Goal: Transaction & Acquisition: Obtain resource

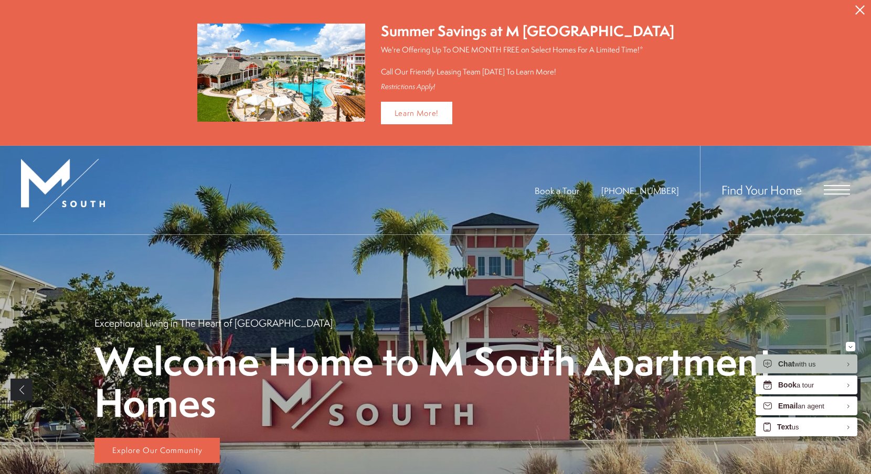
click at [858, 5] on icon "Close Alert" at bounding box center [859, 9] width 9 height 9
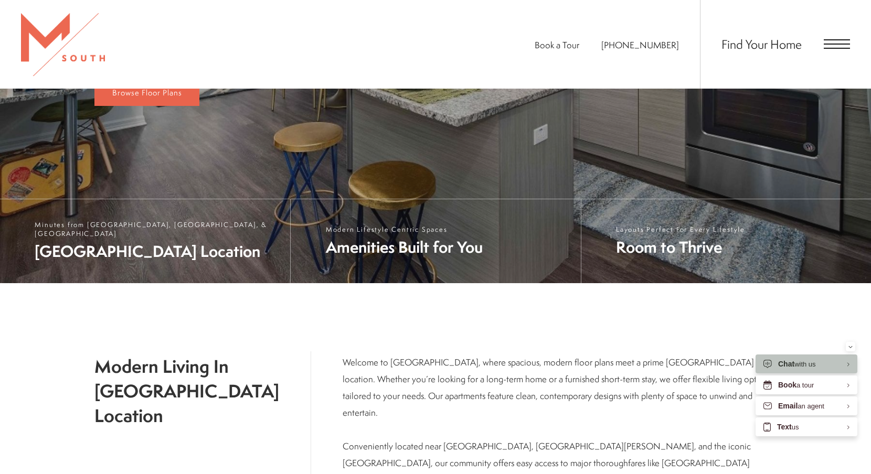
scroll to position [5, 0]
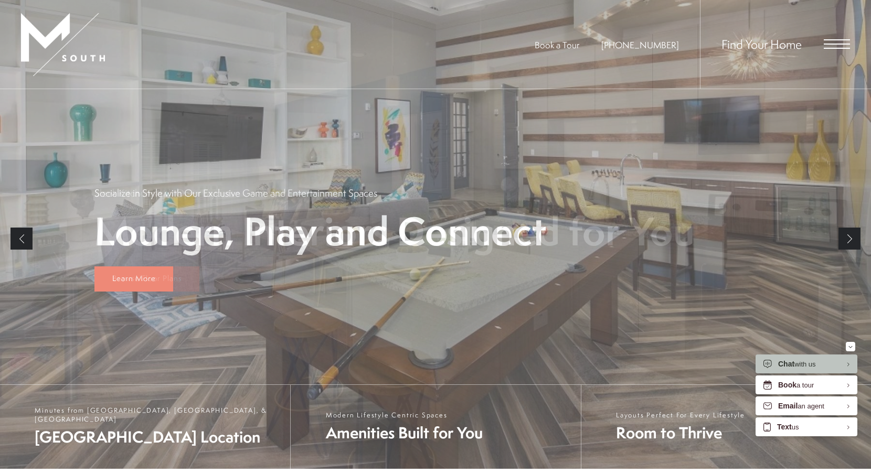
click at [839, 45] on span "Open Menu" at bounding box center [837, 43] width 26 height 9
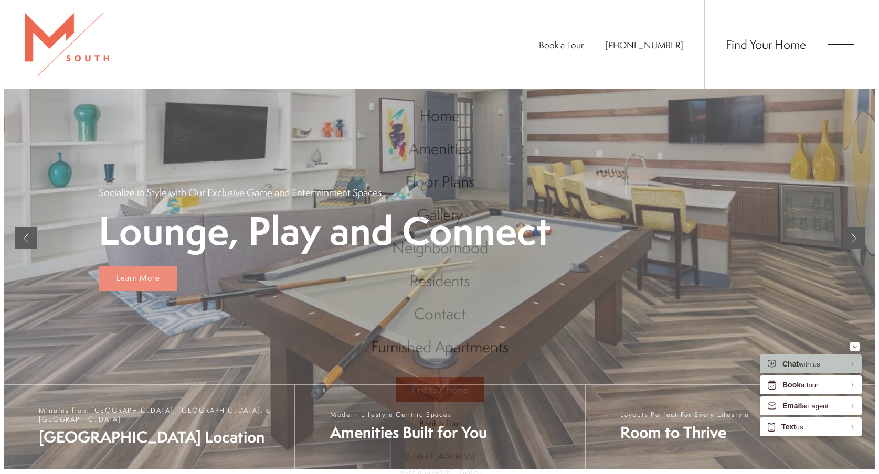
scroll to position [0, 0]
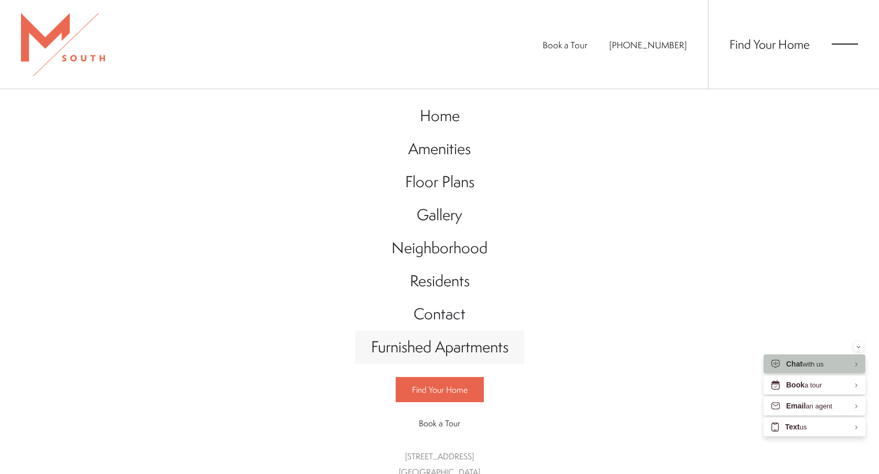
click at [442, 350] on span "Furnished Apartments" at bounding box center [439, 347] width 137 height 22
click at [304, 194] on div "Home Amenities Floor Plans Gallery Neighborhood Residents Contact" at bounding box center [439, 281] width 879 height 385
click at [321, 140] on div "Home Amenities Floor Plans Gallery Neighborhood Residents Contact" at bounding box center [439, 281] width 879 height 385
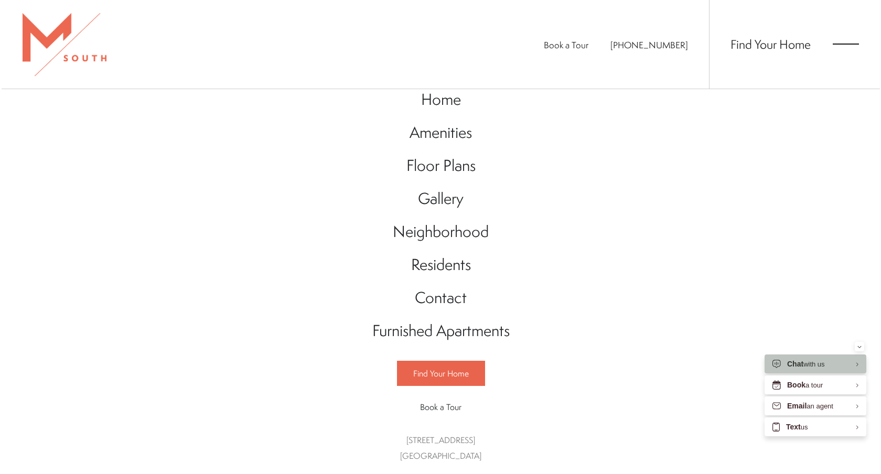
scroll to position [15, 0]
click at [296, 163] on div "Home Amenities Floor Plans Gallery Neighborhood Residents Contact" at bounding box center [440, 281] width 881 height 385
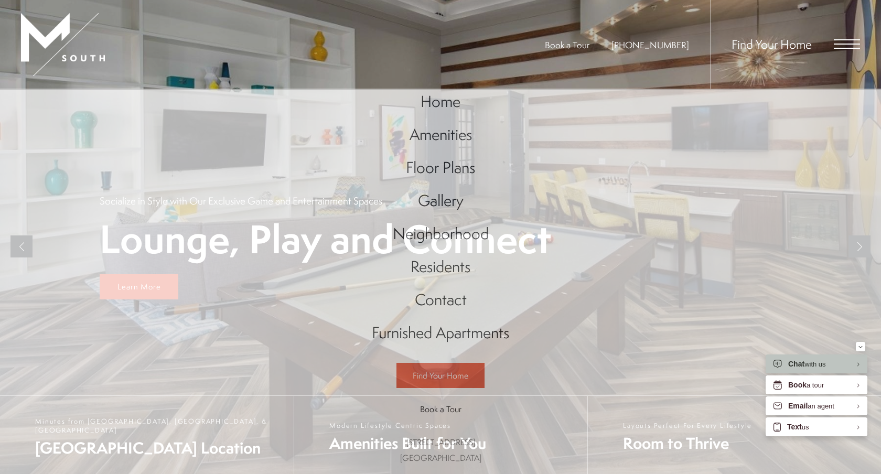
click at [778, 41] on span "Find Your Home" at bounding box center [772, 44] width 80 height 17
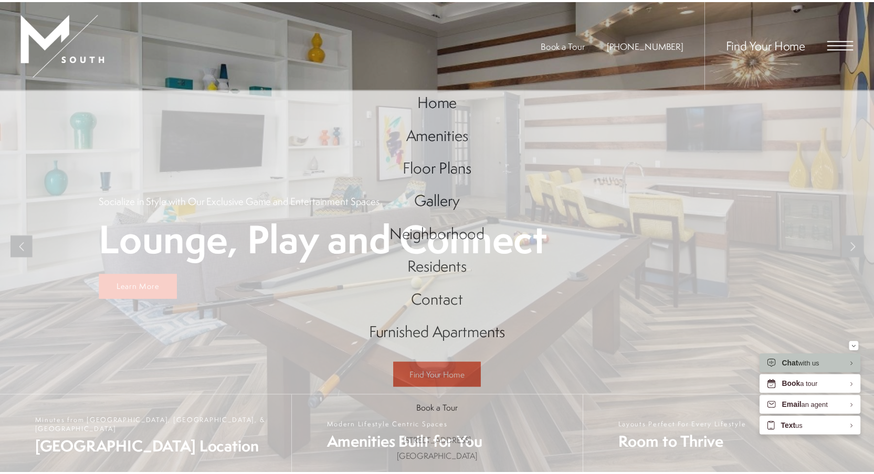
scroll to position [5, 0]
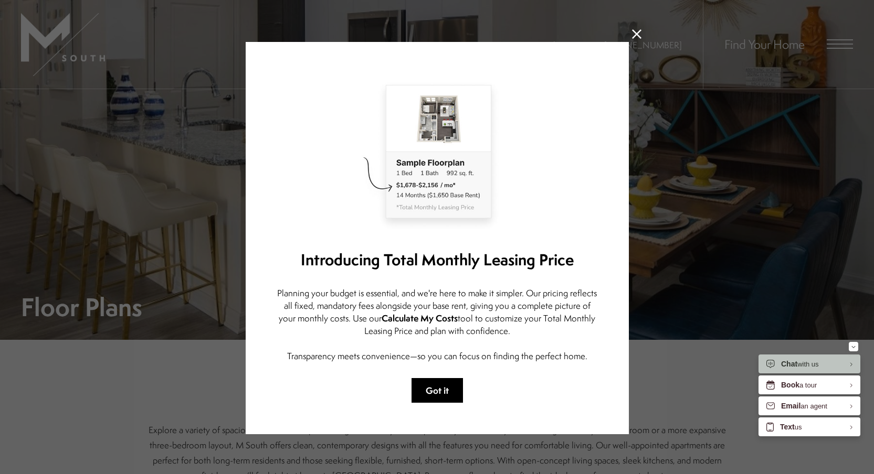
click at [435, 389] on button "Got it" at bounding box center [436, 390] width 51 height 25
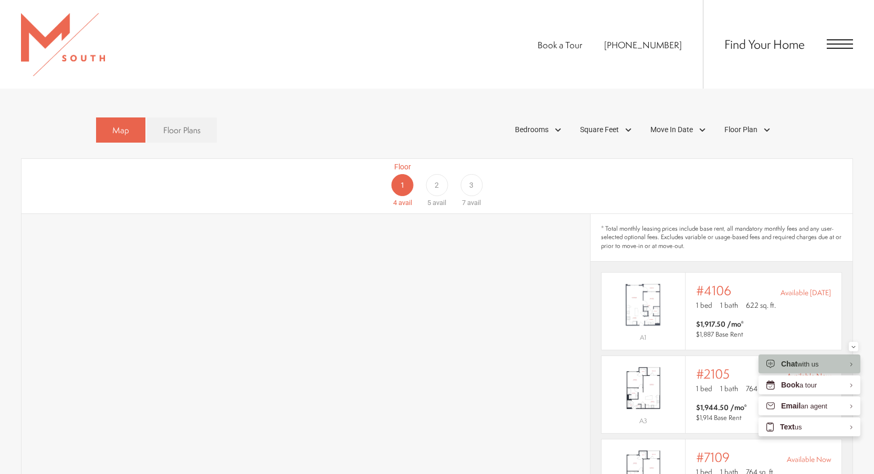
scroll to position [630, 0]
click at [473, 175] on div "3" at bounding box center [471, 185] width 22 height 22
click at [845, 128] on div "Map Floor Plans Bedrooms 1 Bedroom Clear" at bounding box center [437, 130] width 832 height 36
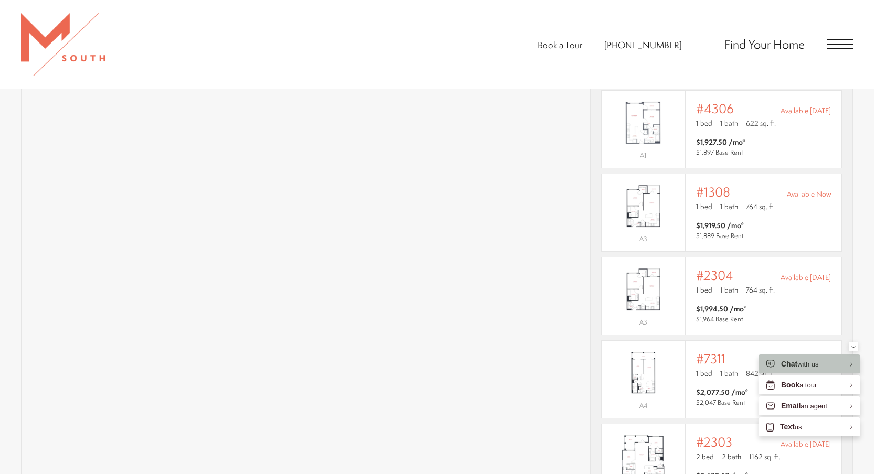
scroll to position [818, 0]
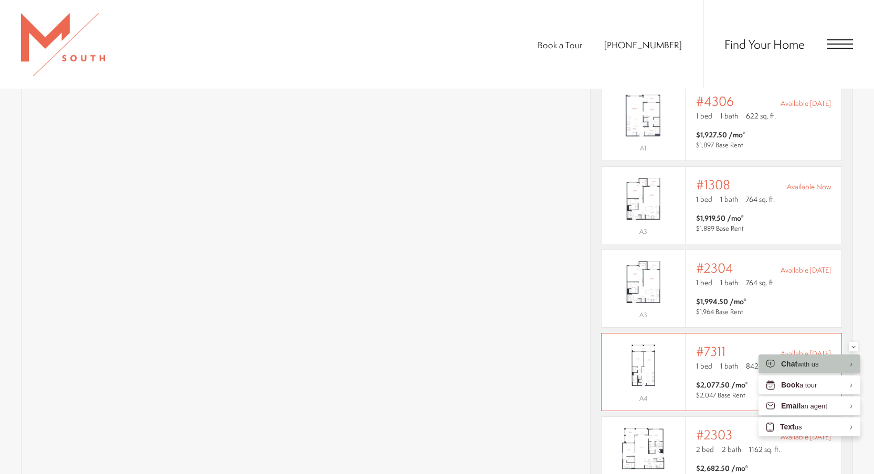
click at [729, 344] on div "#7311 Available [DATE]" at bounding box center [763, 351] width 135 height 15
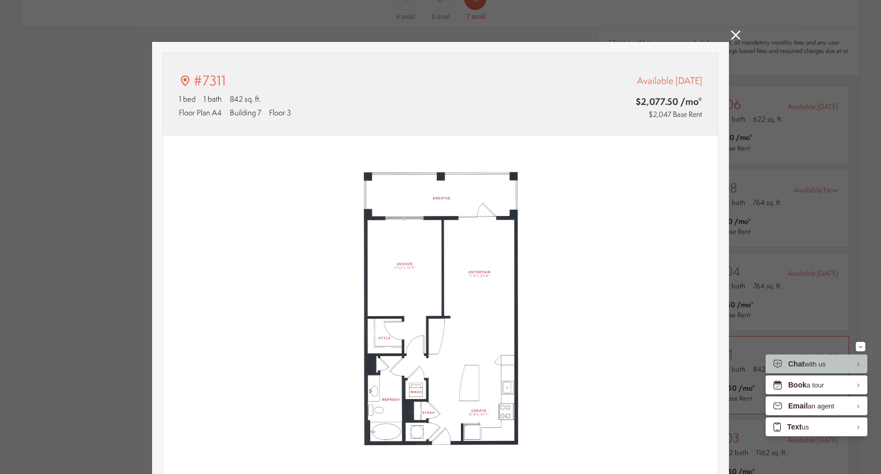
type input "**********"
click at [733, 33] on icon at bounding box center [735, 34] width 9 height 9
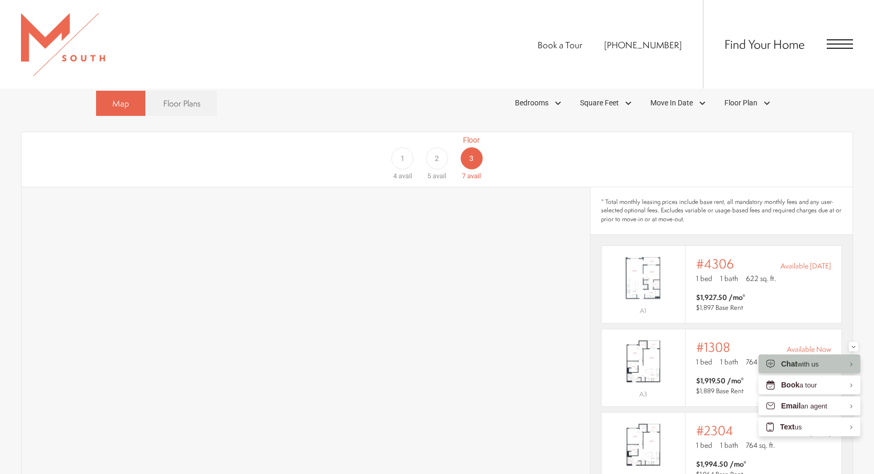
scroll to position [668, 0]
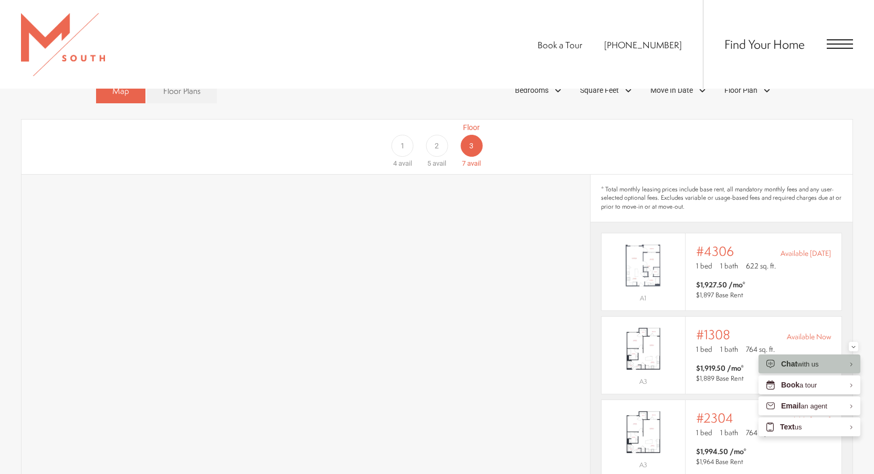
click at [436, 141] on span "2" at bounding box center [436, 146] width 4 height 11
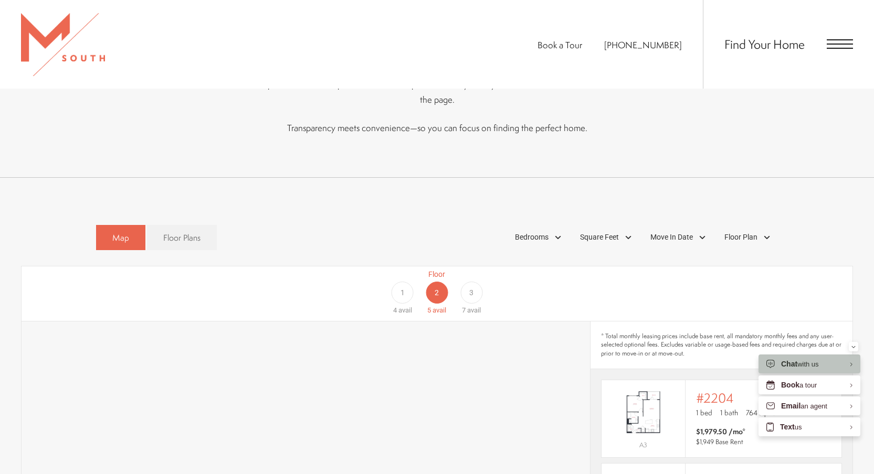
scroll to position [523, 0]
click at [400, 286] on span "1" at bounding box center [402, 291] width 4 height 11
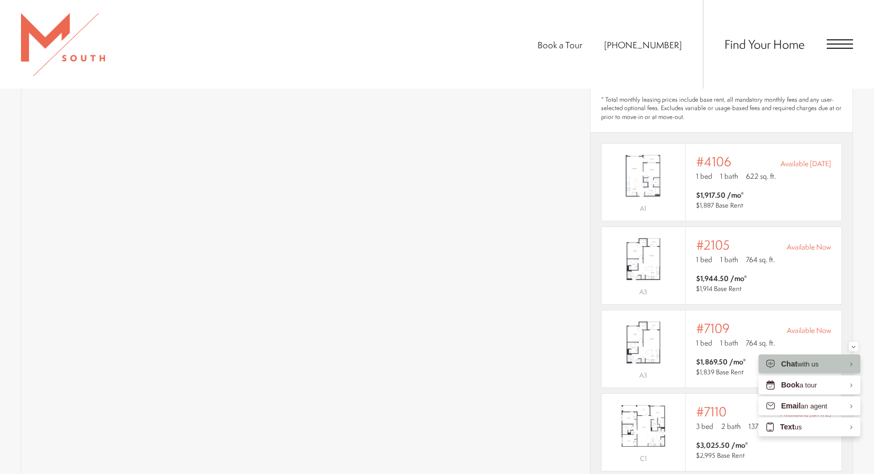
scroll to position [768, 0]
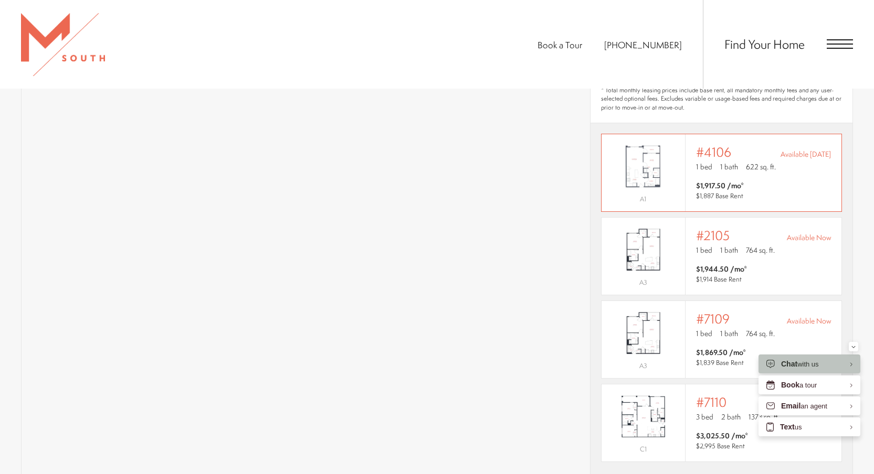
click at [680, 172] on img "View #4106" at bounding box center [642, 166] width 83 height 52
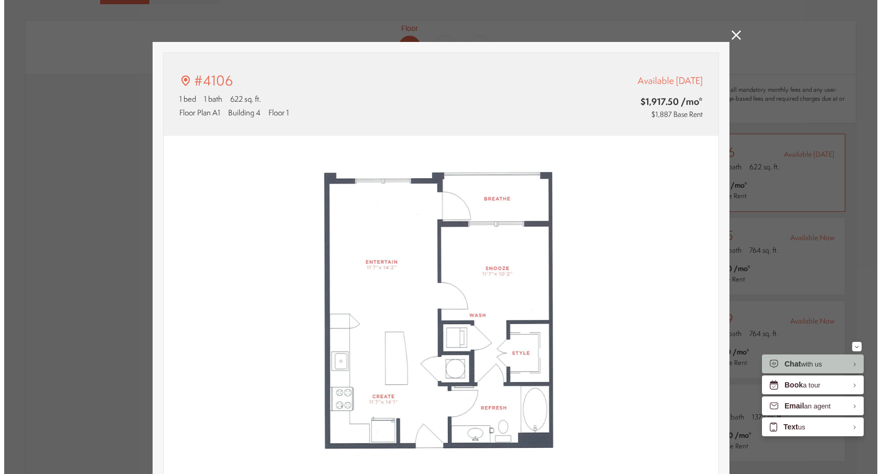
scroll to position [0, 0]
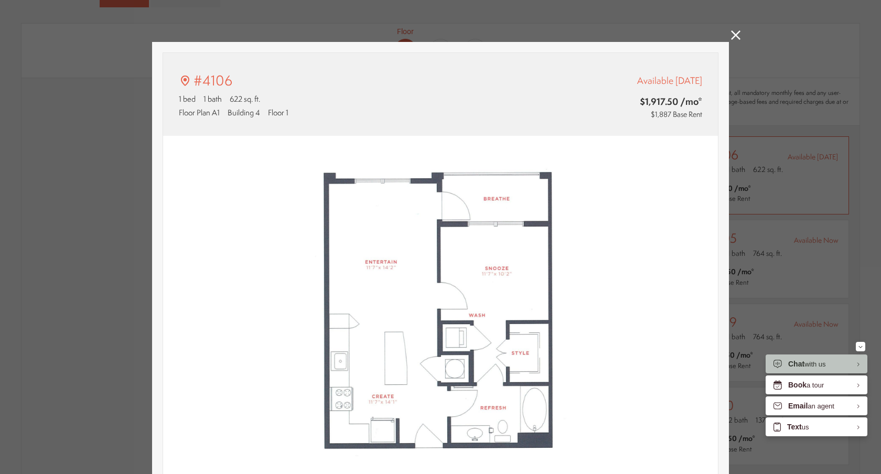
type input "**********"
click at [732, 34] on icon at bounding box center [735, 34] width 9 height 9
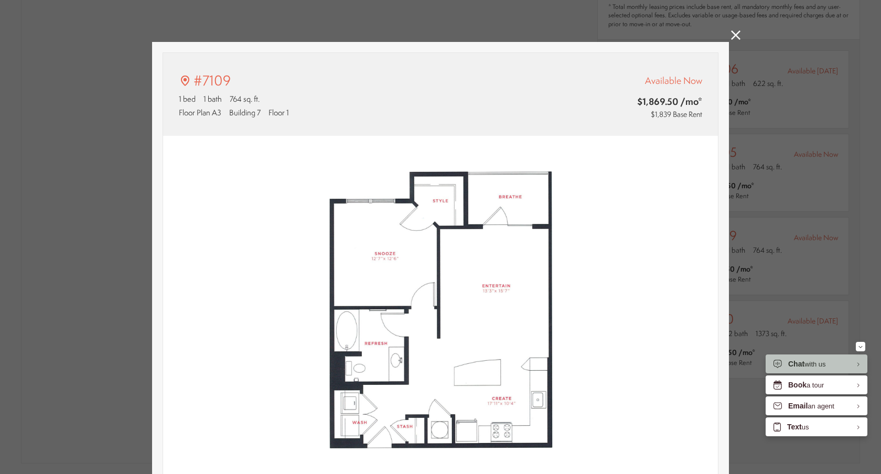
type input "**********"
click at [733, 38] on icon at bounding box center [735, 34] width 9 height 9
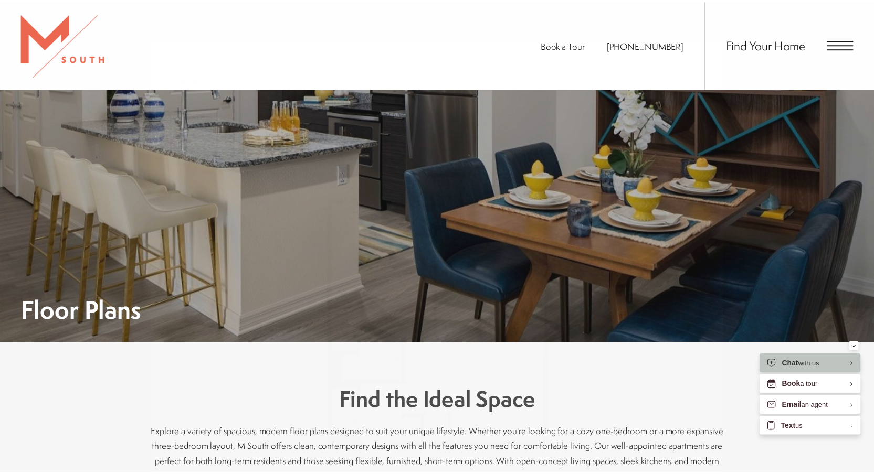
scroll to position [854, 0]
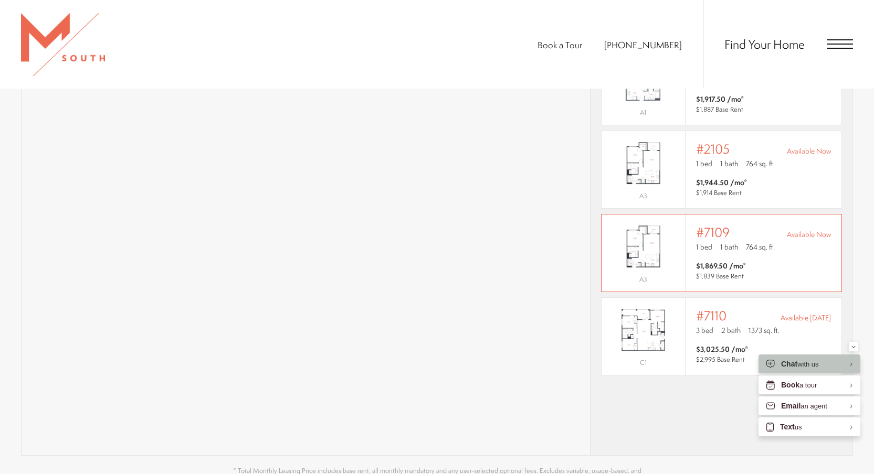
click at [723, 242] on span "1 bath" at bounding box center [729, 247] width 18 height 10
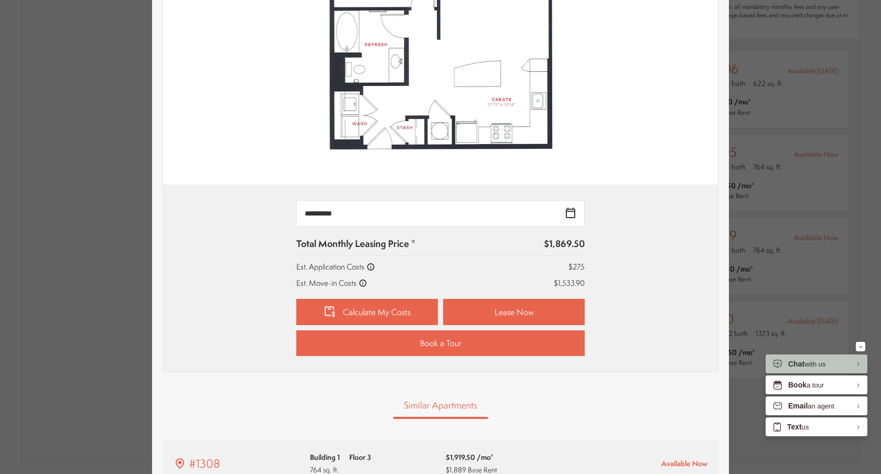
scroll to position [305, 0]
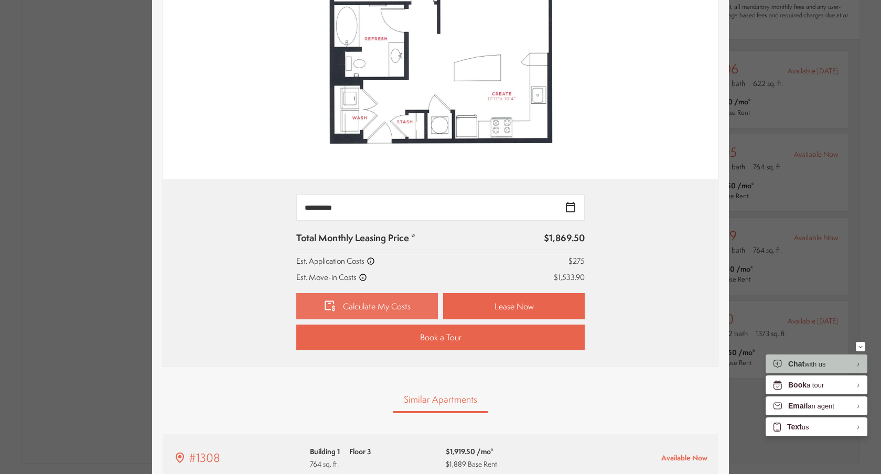
click at [390, 311] on link "Calculate My Costs" at bounding box center [367, 306] width 142 height 26
